Goal: Information Seeking & Learning: Learn about a topic

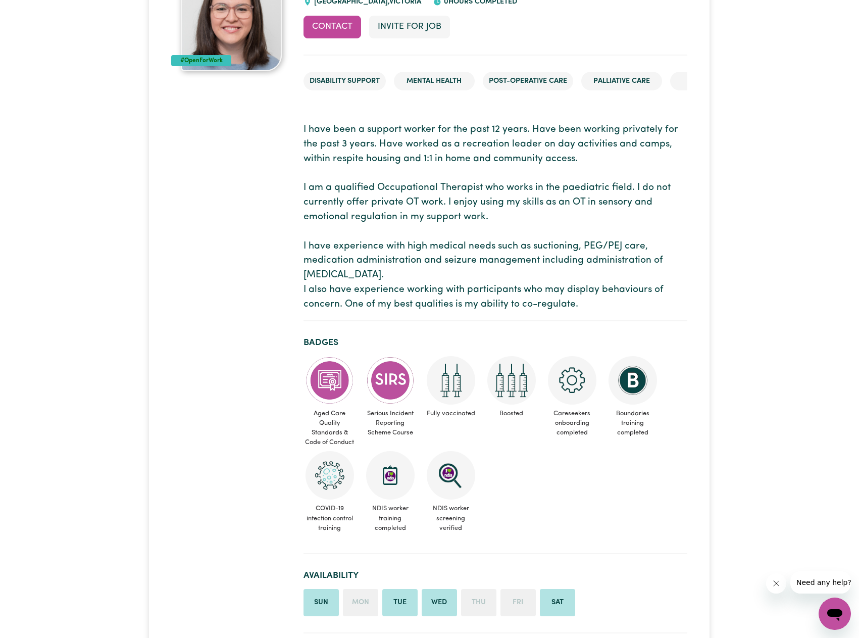
scroll to position [146, 0]
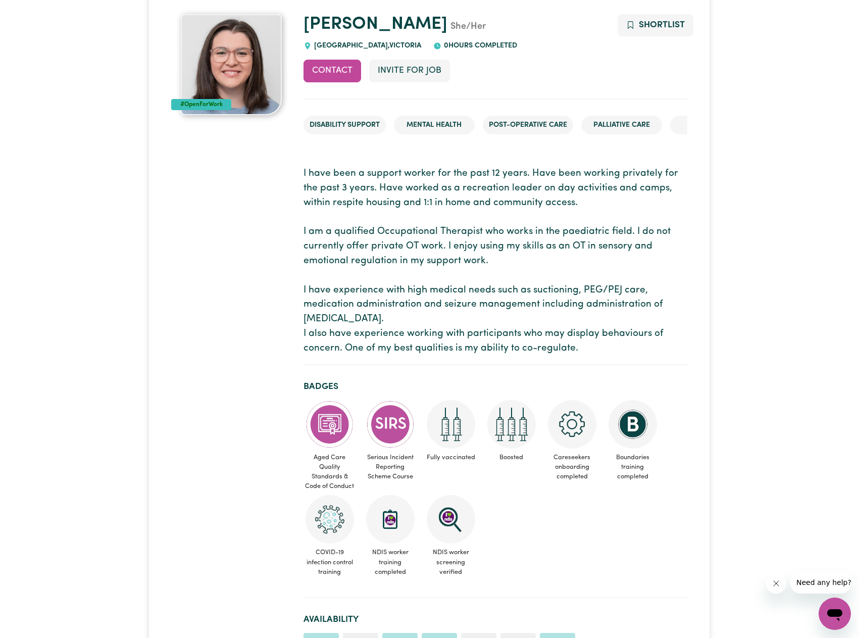
scroll to position [157, 0]
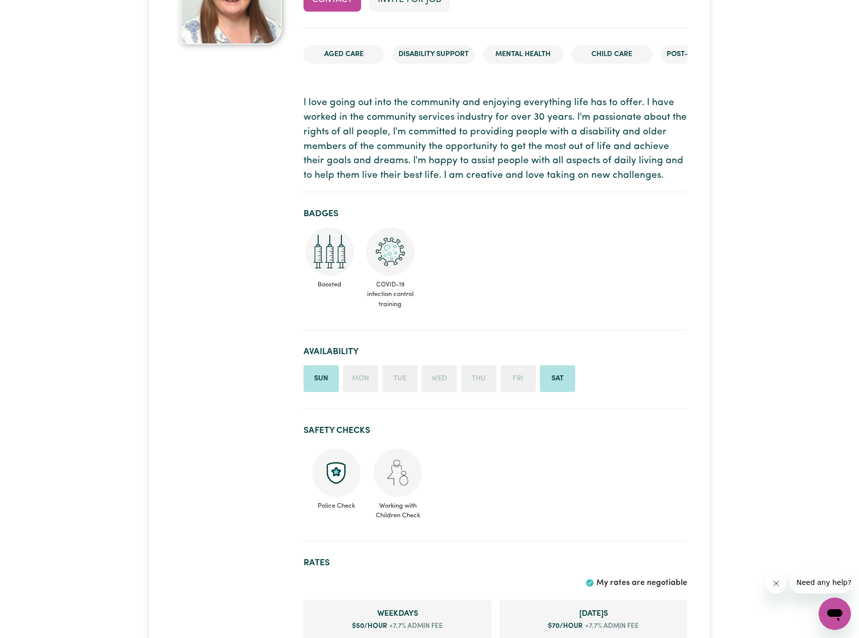
scroll to position [159, 0]
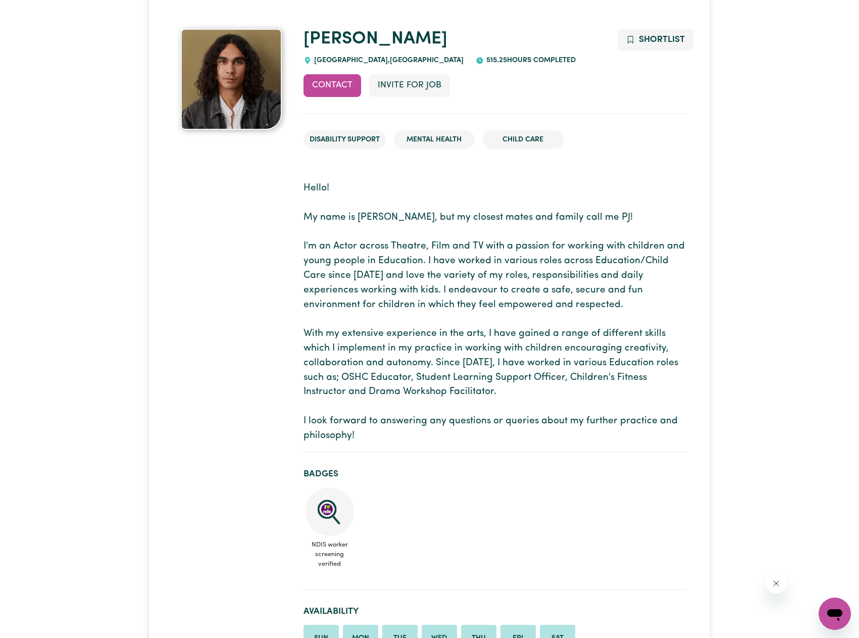
scroll to position [101, 0]
